Goal: Information Seeking & Learning: Learn about a topic

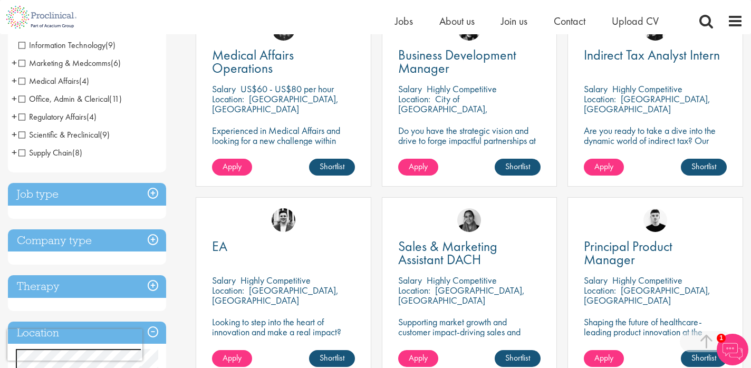
scroll to position [233, 0]
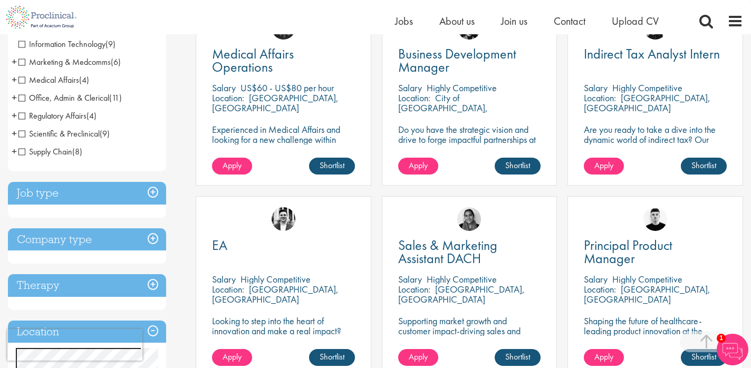
click at [153, 187] on h3 "Job type" at bounding box center [87, 193] width 158 height 23
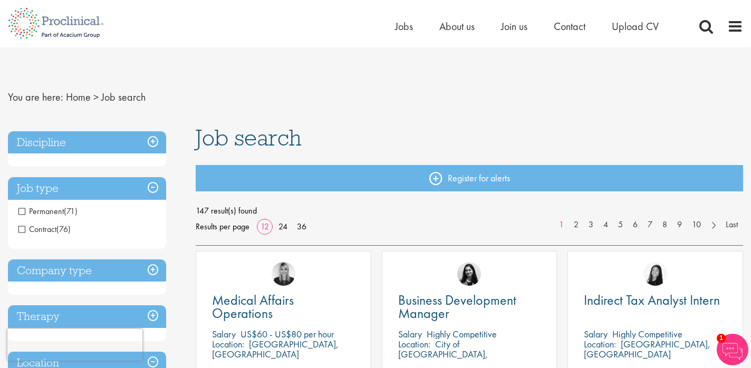
scroll to position [0, 0]
click at [155, 188] on h3 "Job type" at bounding box center [87, 188] width 158 height 23
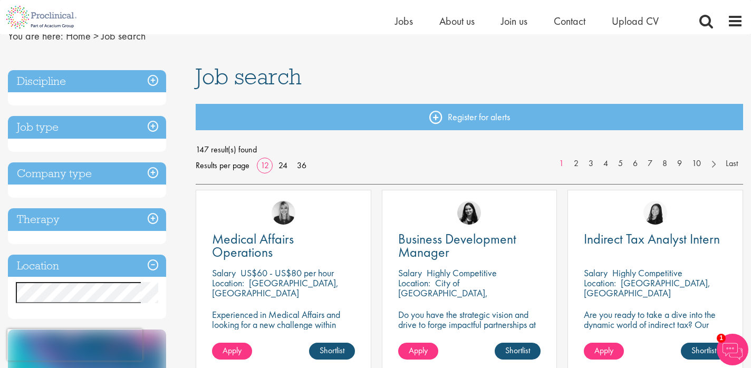
scroll to position [68, 0]
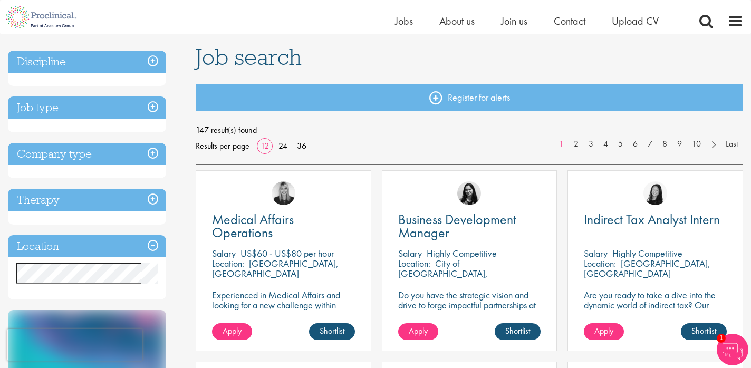
click at [154, 154] on h3 "Company type" at bounding box center [87, 154] width 158 height 23
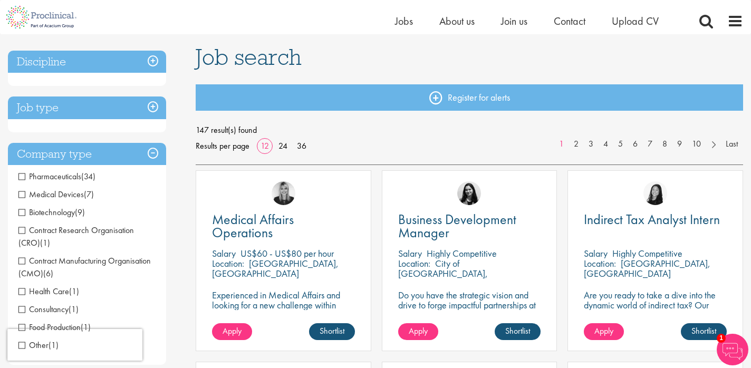
click at [154, 154] on h3 "Company type" at bounding box center [87, 154] width 158 height 23
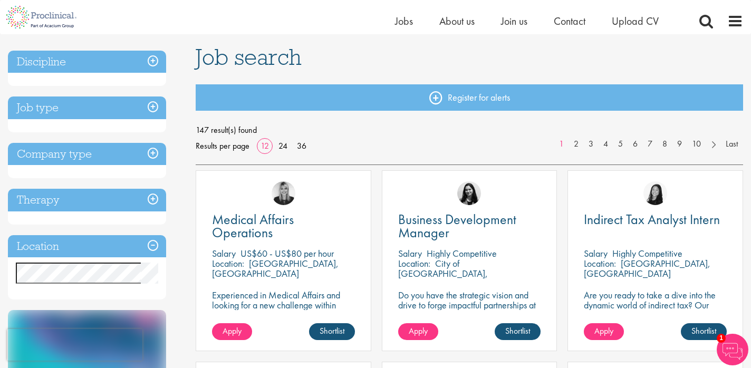
click at [150, 62] on h3 "Discipline" at bounding box center [87, 62] width 158 height 23
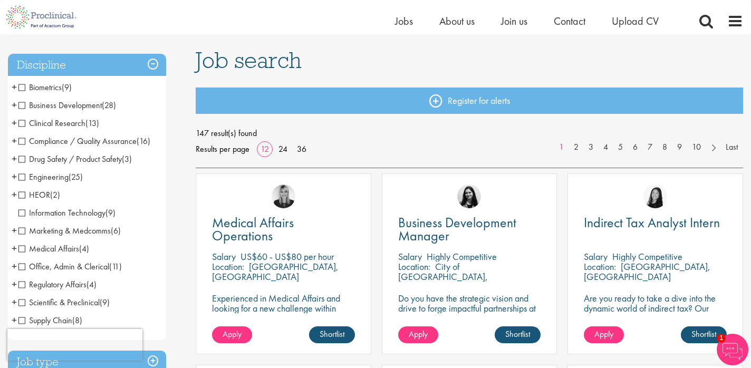
scroll to position [62, 0]
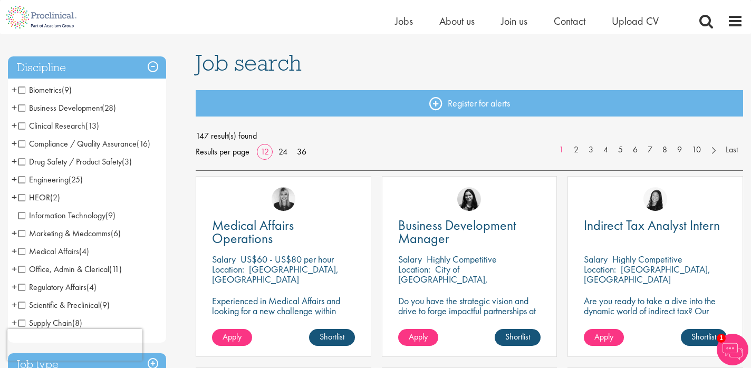
click at [157, 62] on h3 "Discipline" at bounding box center [87, 67] width 158 height 23
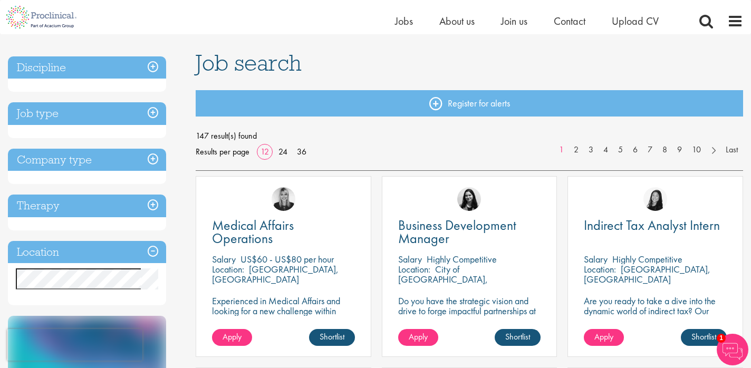
click at [158, 116] on h3 "Job type" at bounding box center [87, 113] width 158 height 23
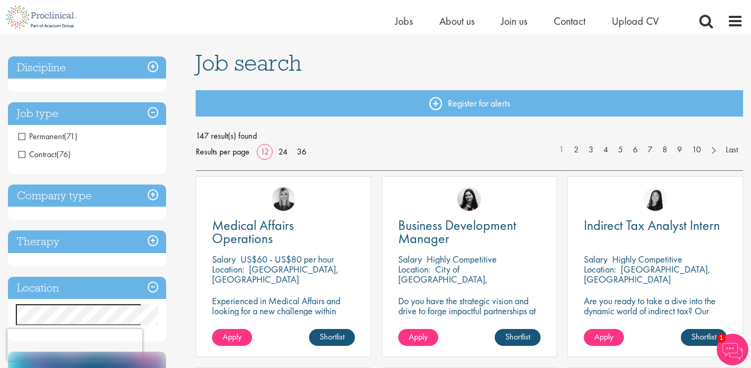
click at [158, 116] on h3 "Job type" at bounding box center [87, 113] width 158 height 23
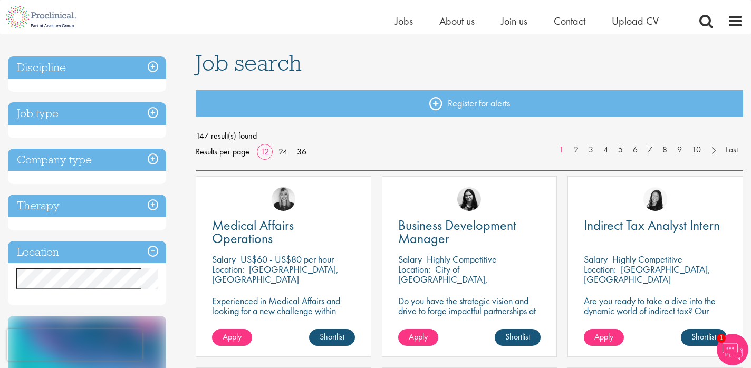
click at [153, 155] on h3 "Company type" at bounding box center [87, 160] width 158 height 23
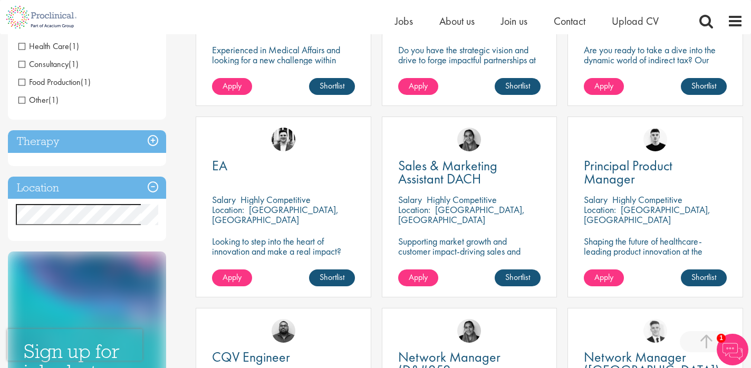
scroll to position [313, 0]
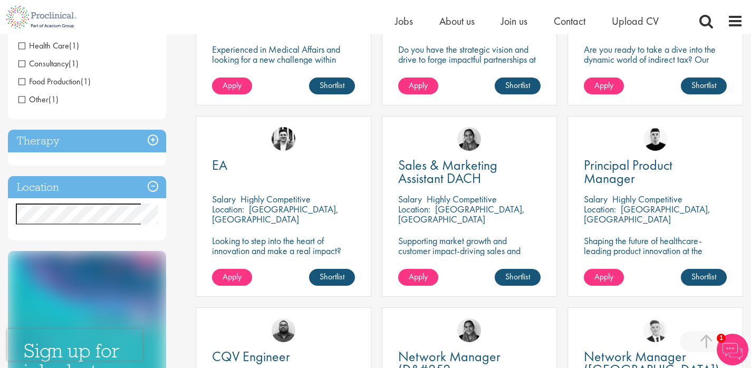
click at [156, 179] on h3 "Location" at bounding box center [87, 187] width 158 height 23
click at [153, 184] on h3 "Location" at bounding box center [87, 187] width 158 height 23
click at [155, 137] on h3 "Therapy" at bounding box center [87, 141] width 158 height 23
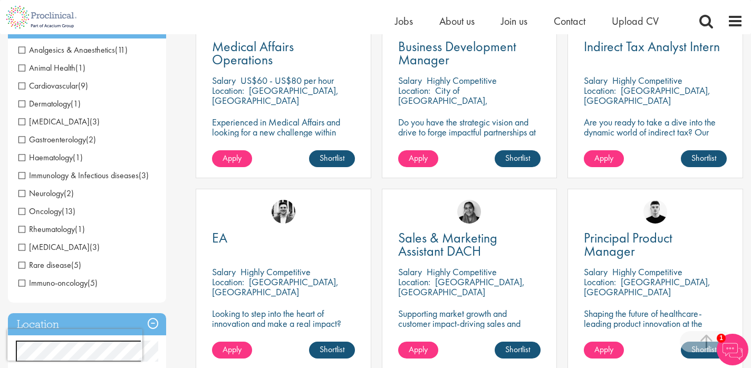
scroll to position [242, 0]
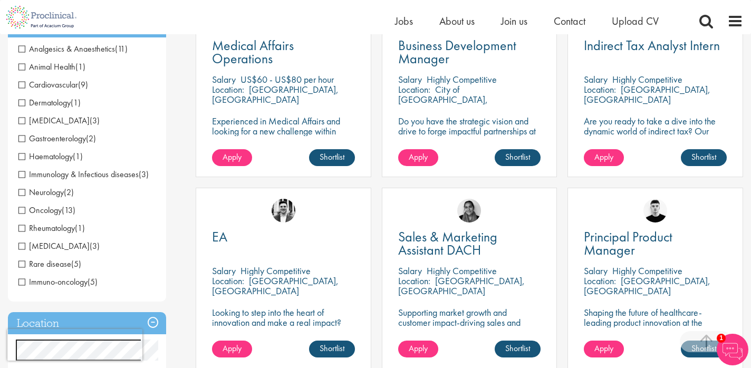
click at [22, 65] on span "Animal Health" at bounding box center [46, 66] width 57 height 11
